Goal: Task Accomplishment & Management: Use online tool/utility

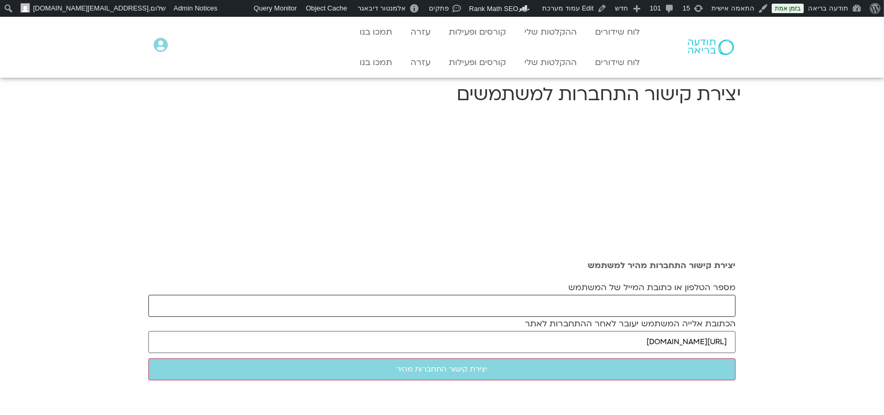
click at [599, 304] on input "מספר הטלפון או כתובת המייל של המשתמש" at bounding box center [441, 306] width 587 height 22
paste input "karenle@netvision.net.il"
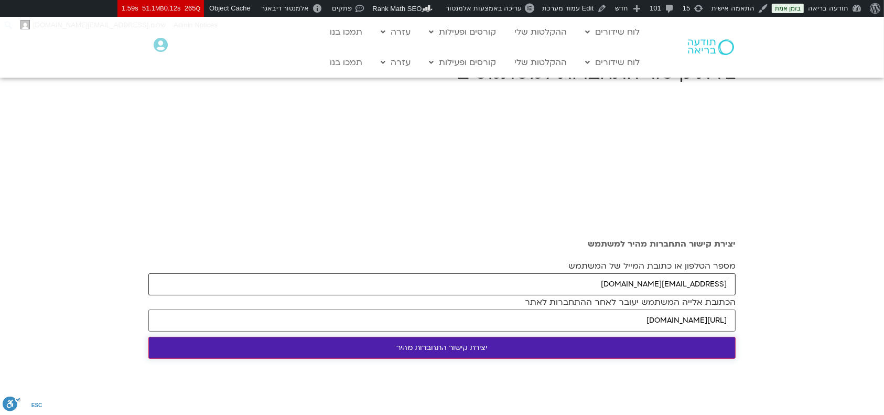
type input "karenle@netvision.net.il"
click at [569, 343] on input "יצירת קישור התחברות מהיר" at bounding box center [441, 348] width 587 height 22
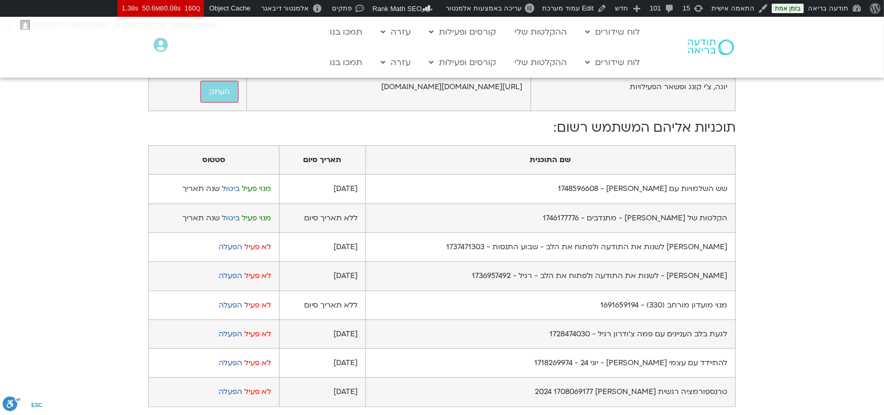
scroll to position [573, 0]
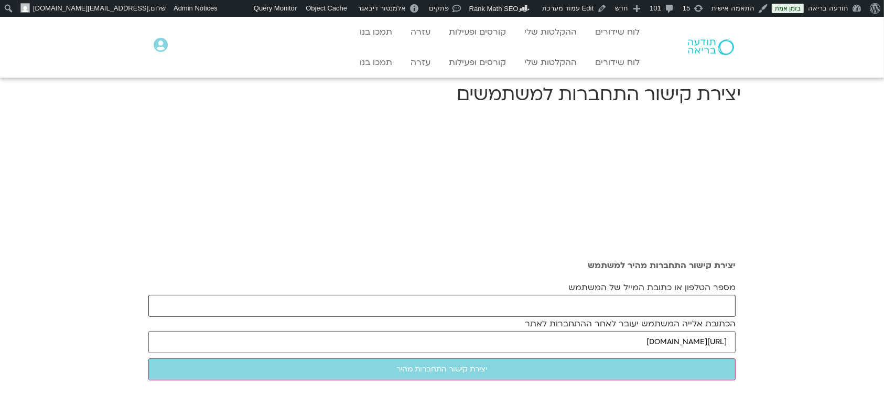
click at [671, 304] on input "מספר הטלפון או כתובת המייל של המשתמש" at bounding box center [441, 306] width 587 height 22
paste input "[EMAIL_ADDRESS][DOMAIN_NAME]"
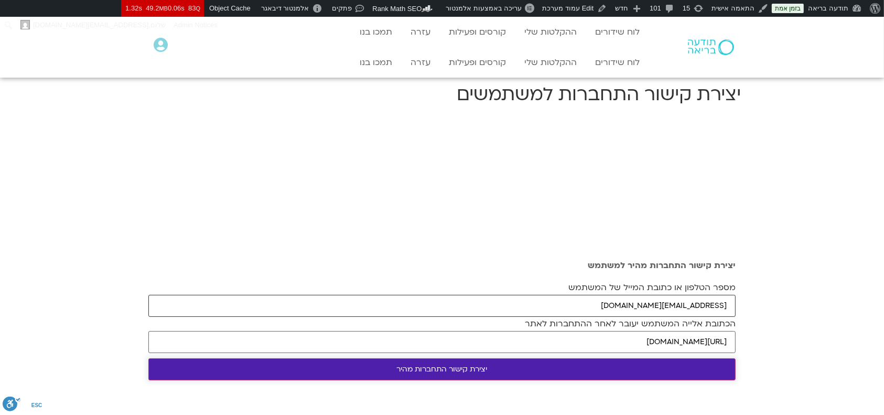
type input "[EMAIL_ADDRESS][DOMAIN_NAME]"
click at [609, 366] on input "יצירת קישור התחברות מהיר" at bounding box center [441, 369] width 587 height 22
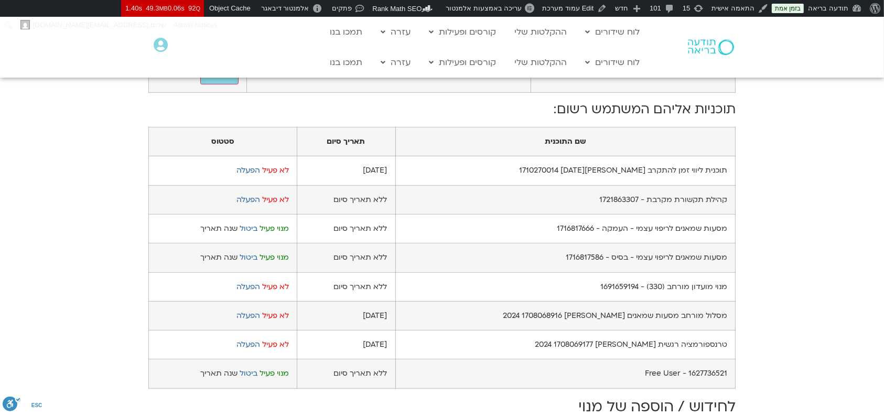
scroll to position [553, 0]
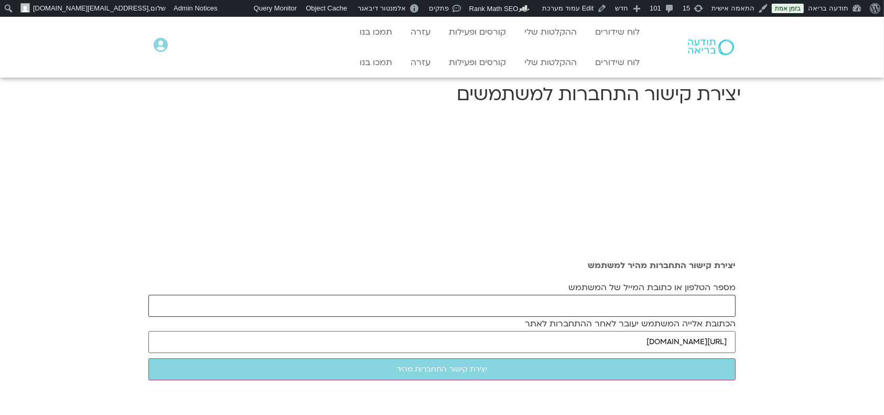
click at [612, 306] on input "מספר הטלפון או כתובת המייל של המשתמש" at bounding box center [441, 306] width 587 height 22
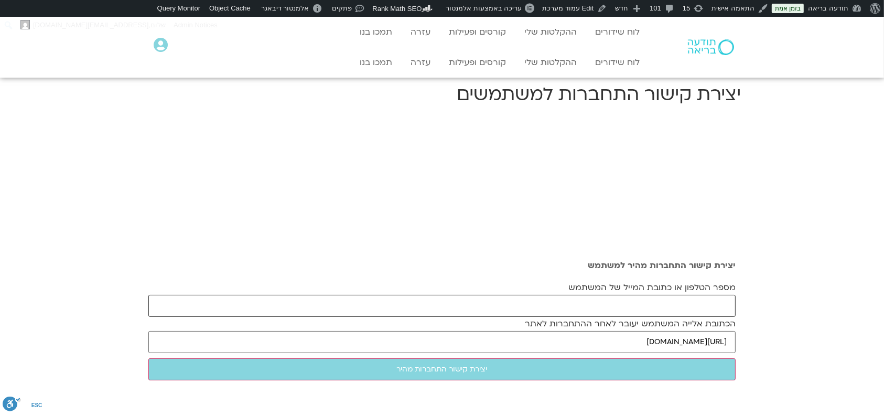
paste input "[EMAIL_ADDRESS][DOMAIN_NAME]"
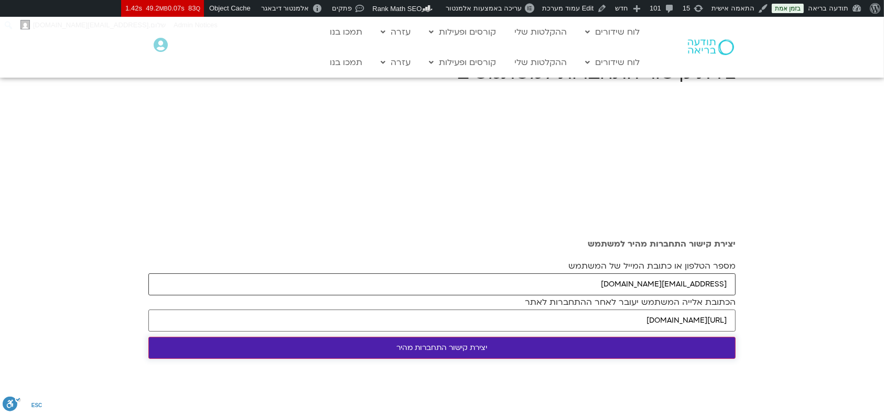
type input "yaelch8@gmail.com"
click at [549, 349] on input "יצירת קישור התחברות מהיר" at bounding box center [441, 348] width 587 height 22
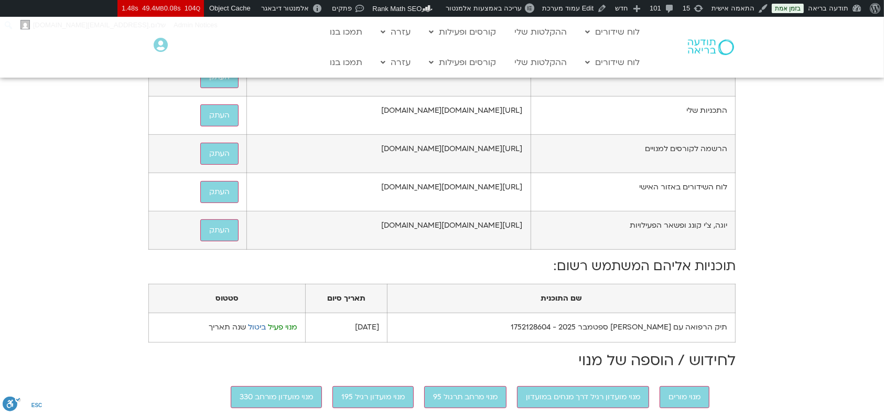
scroll to position [214, 0]
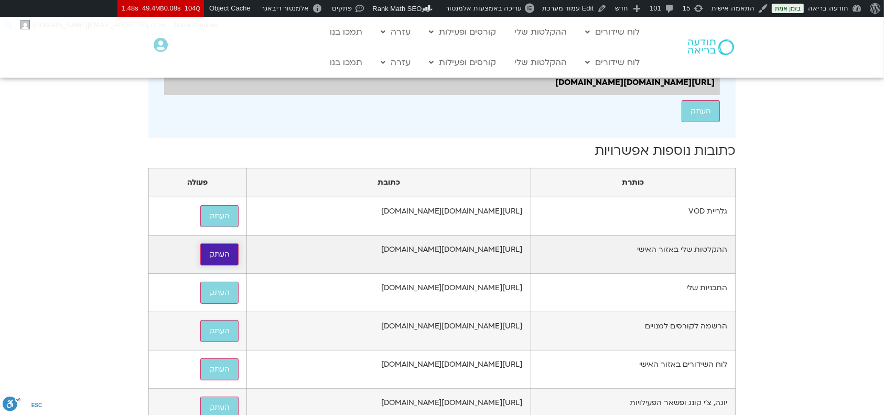
click at [200, 265] on button "העתק" at bounding box center [219, 254] width 38 height 22
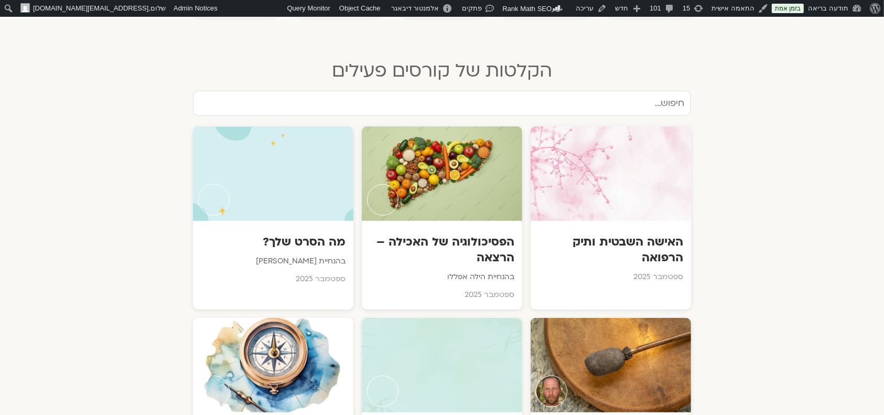
scroll to position [602, 0]
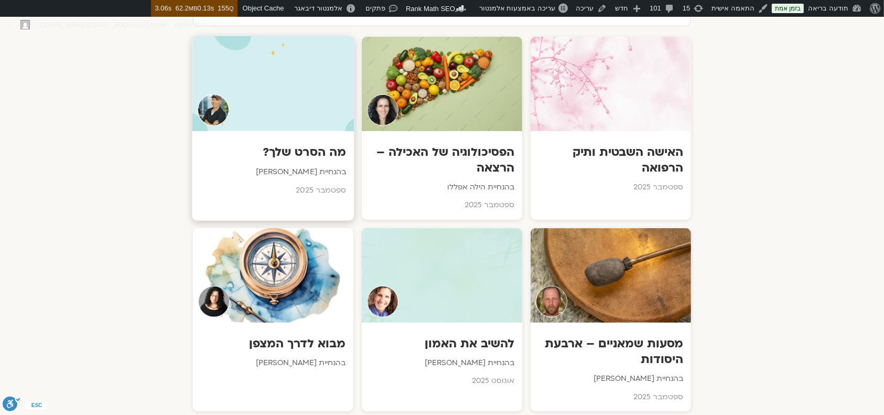
click at [255, 62] on div at bounding box center [273, 83] width 162 height 95
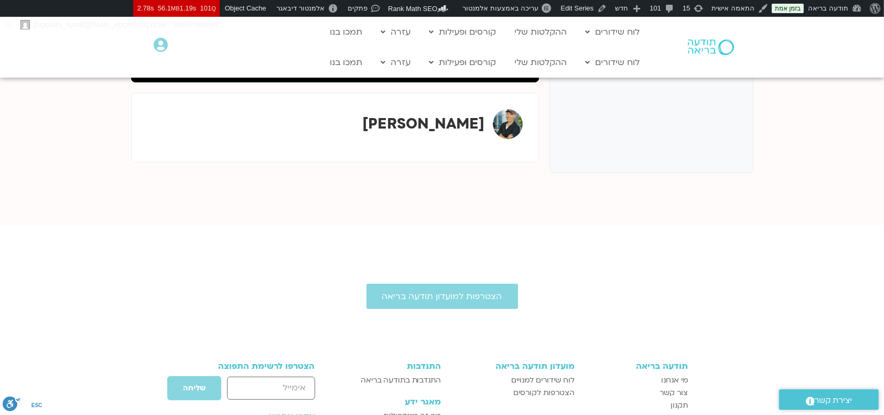
scroll to position [342, 0]
